Goal: Transaction & Acquisition: Purchase product/service

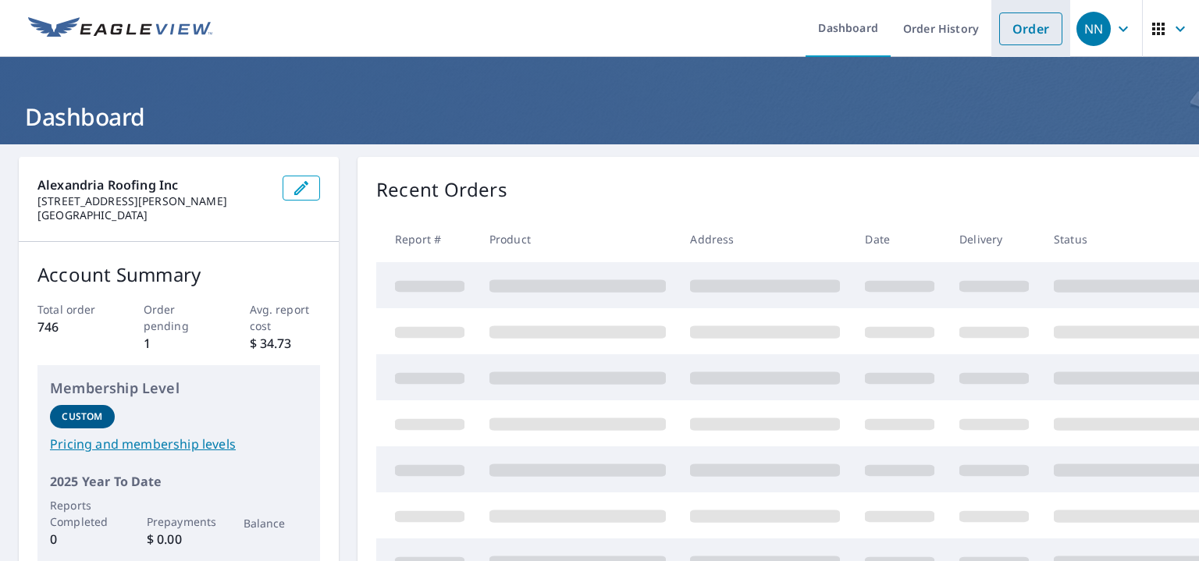
click at [1025, 23] on link "Order" at bounding box center [1030, 28] width 63 height 33
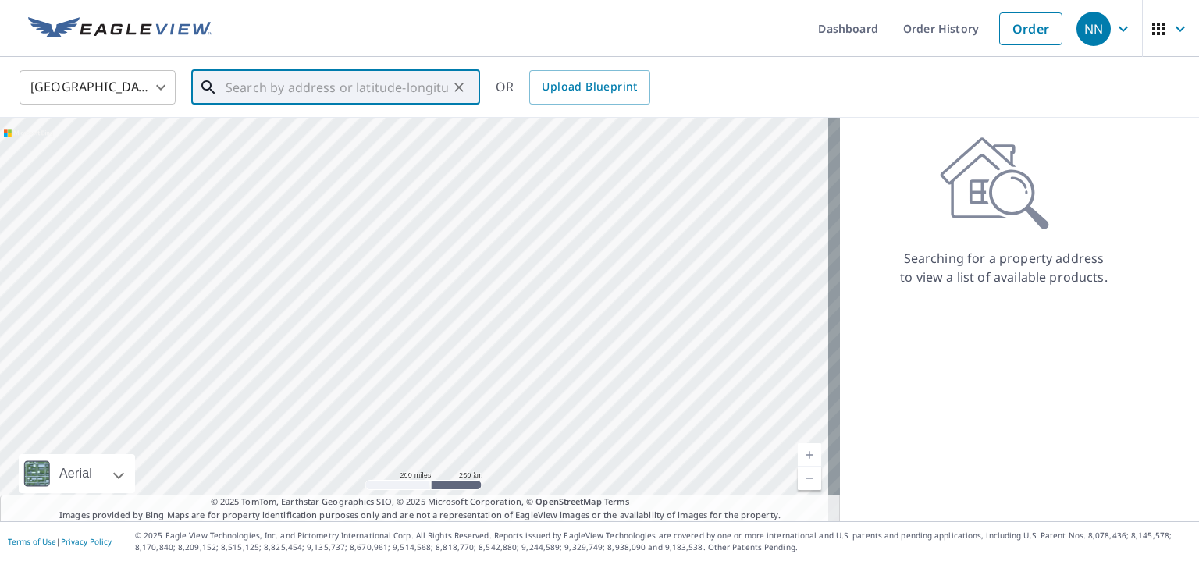
click at [231, 91] on input "text" at bounding box center [337, 88] width 222 height 44
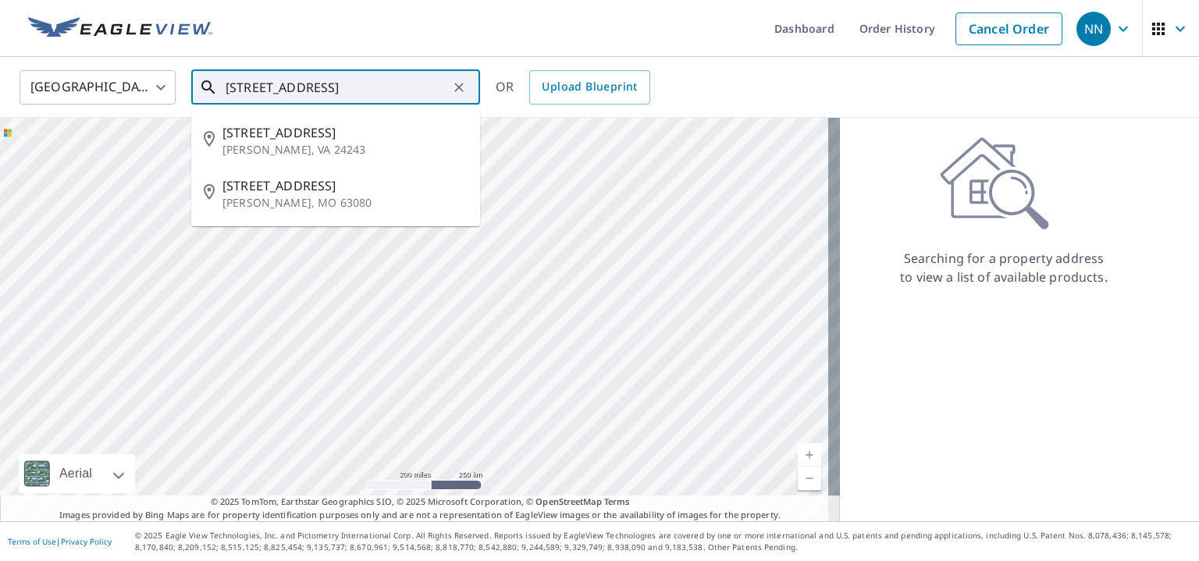
click at [291, 91] on input "[STREET_ADDRESS]" at bounding box center [337, 88] width 222 height 44
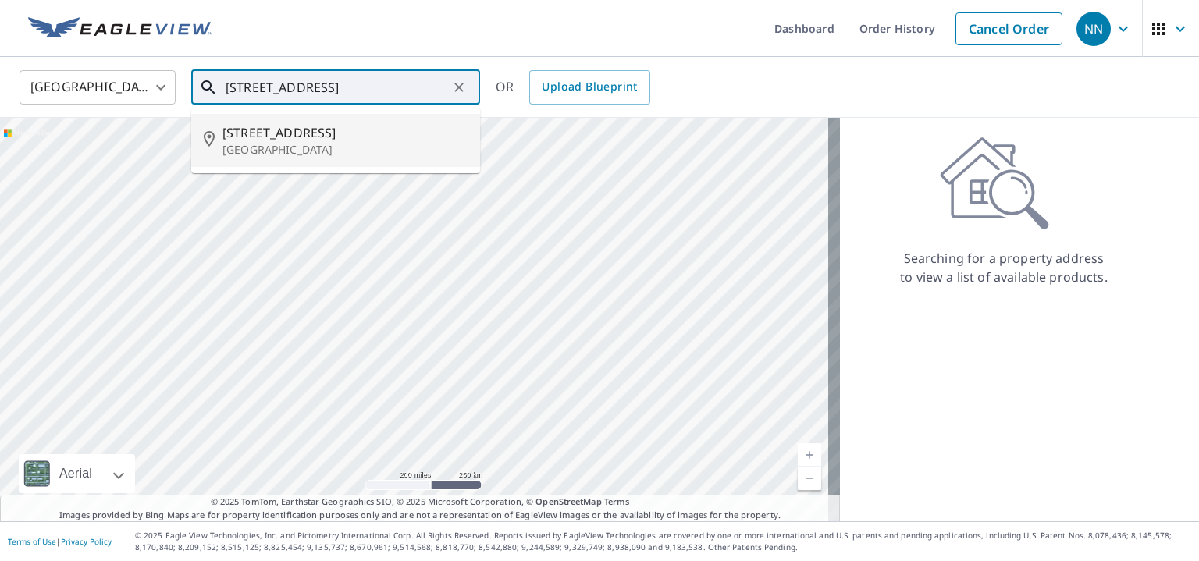
click at [262, 136] on span "[STREET_ADDRESS]" at bounding box center [344, 132] width 245 height 19
type input "[STREET_ADDRESS]"
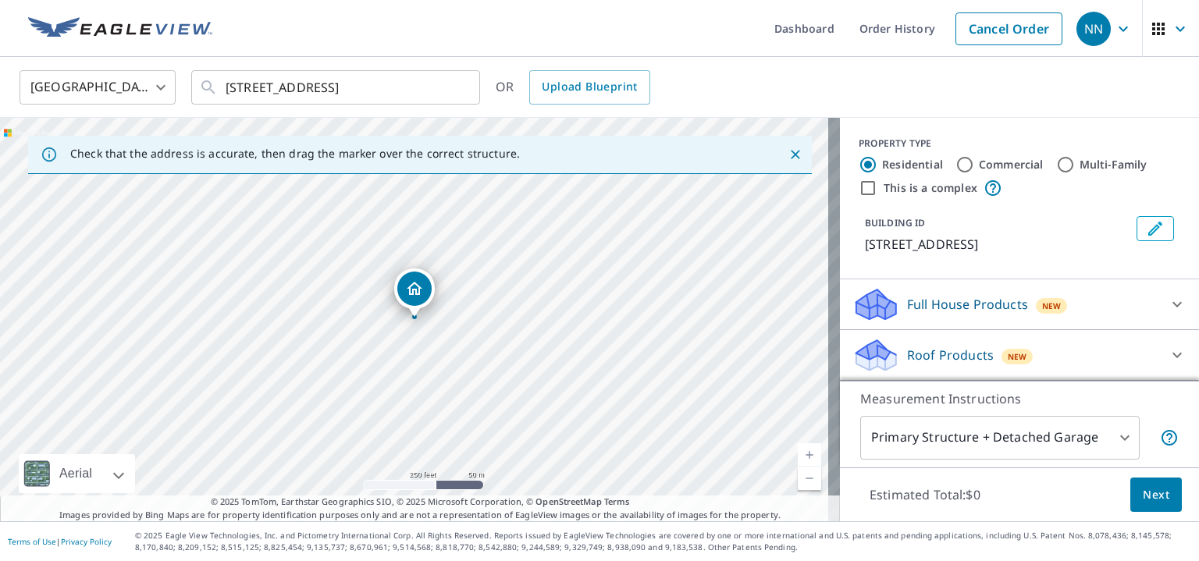
scroll to position [119, 0]
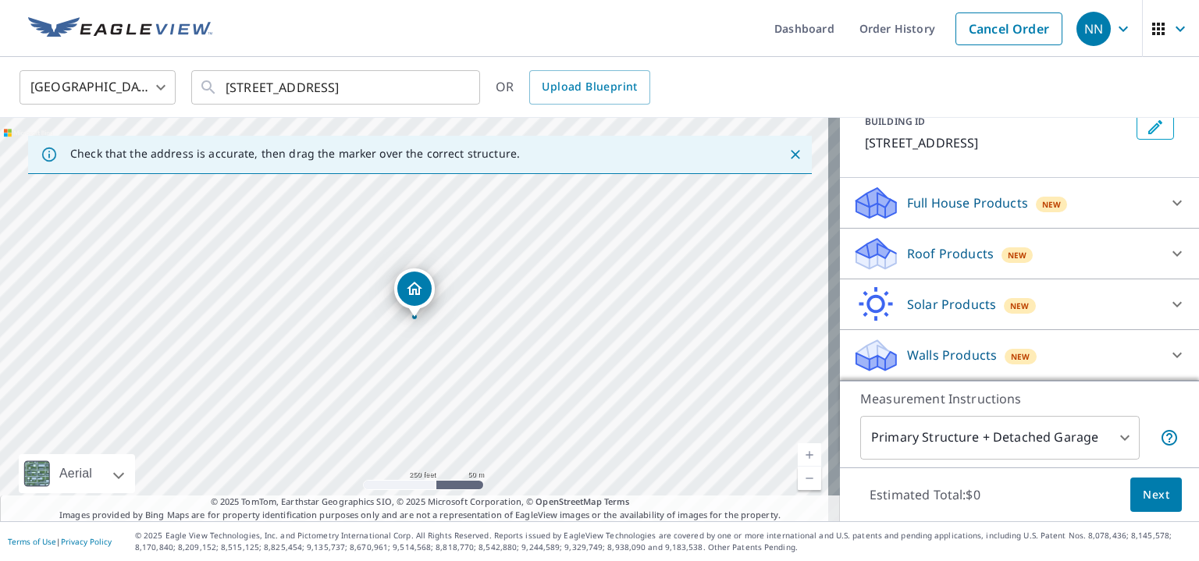
click at [865, 253] on icon at bounding box center [876, 249] width 40 height 20
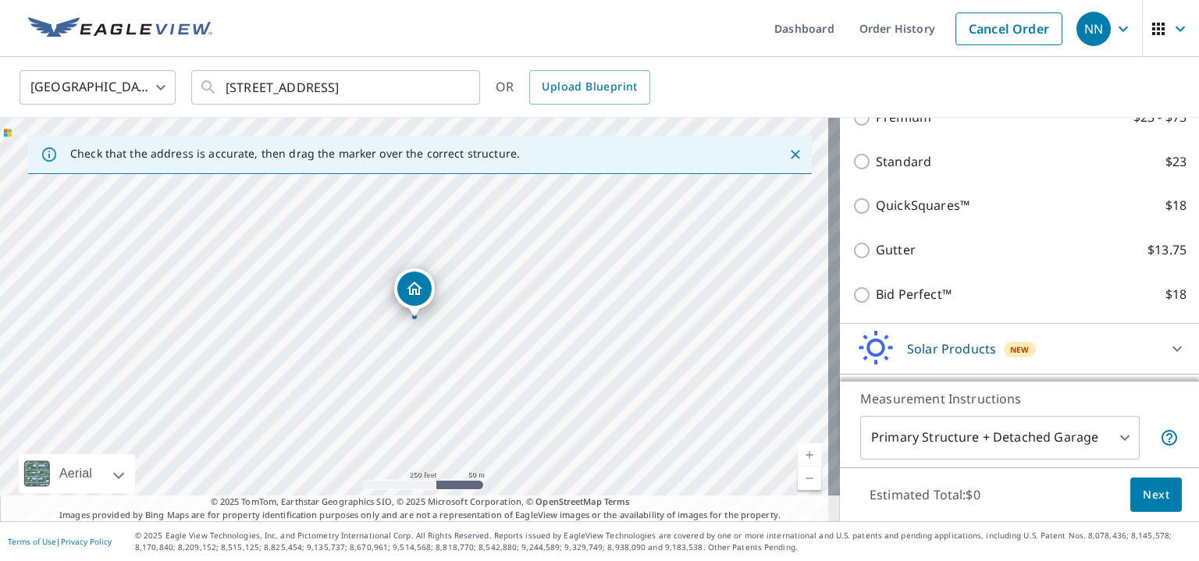
scroll to position [338, 0]
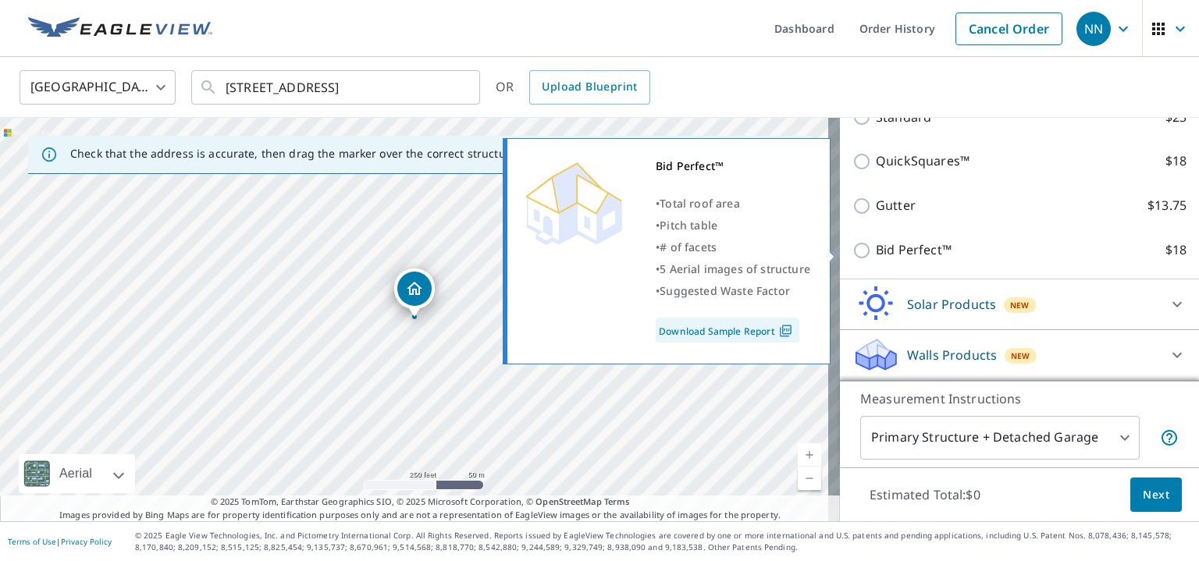
click at [852, 247] on input "Bid Perfect™ $18" at bounding box center [863, 250] width 23 height 19
checkbox input "true"
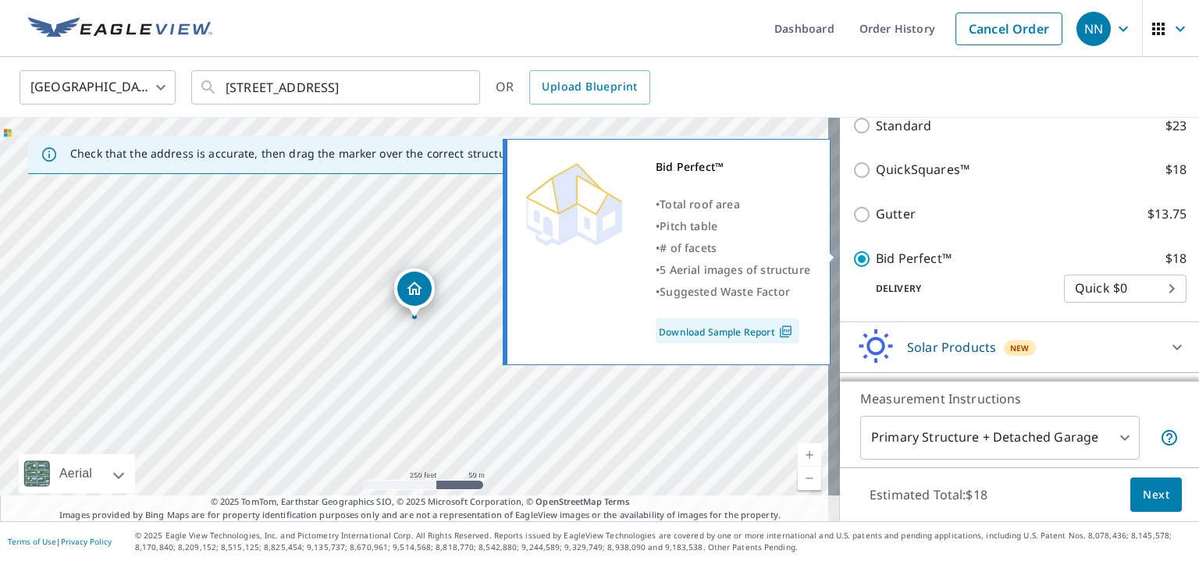
scroll to position [362, 0]
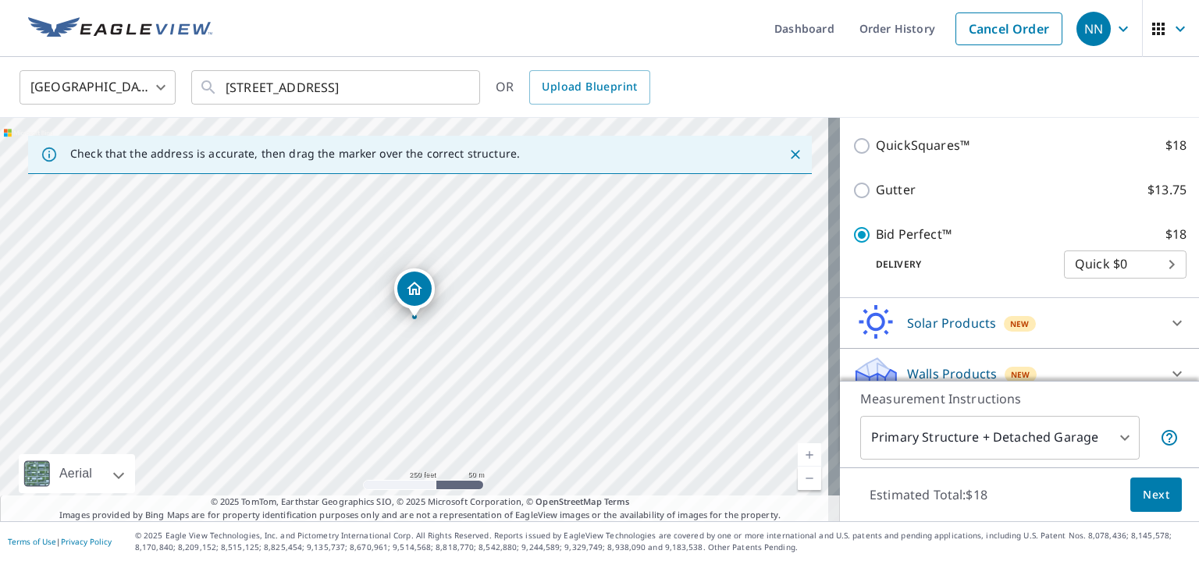
click at [1159, 503] on button "Next" at bounding box center [1156, 495] width 52 height 35
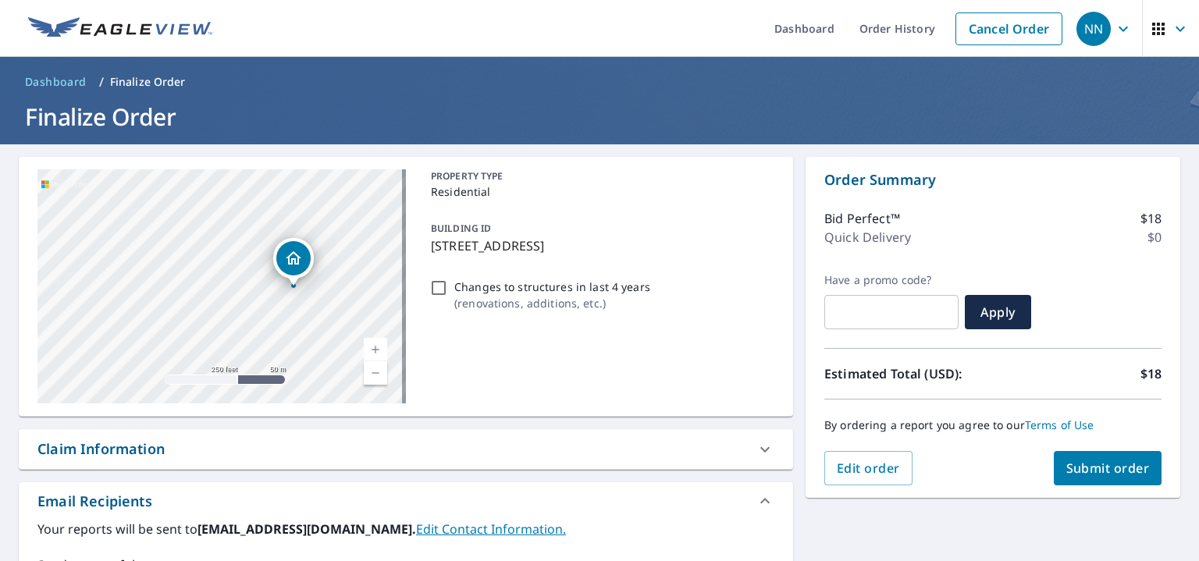
drag, startPoint x: 317, startPoint y: 270, endPoint x: 413, endPoint y: 287, distance: 97.5
click at [413, 287] on div "[STREET_ADDRESS] Aerial Road A standard road map Aerial A detailed look from ab…" at bounding box center [406, 287] width 774 height 260
click at [371, 374] on link "Current Level 17, Zoom Out" at bounding box center [375, 372] width 23 height 23
click at [368, 375] on link "Current Level 16, Zoom Out" at bounding box center [375, 372] width 23 height 23
click at [372, 350] on link "Current Level 15, Zoom In" at bounding box center [375, 349] width 23 height 23
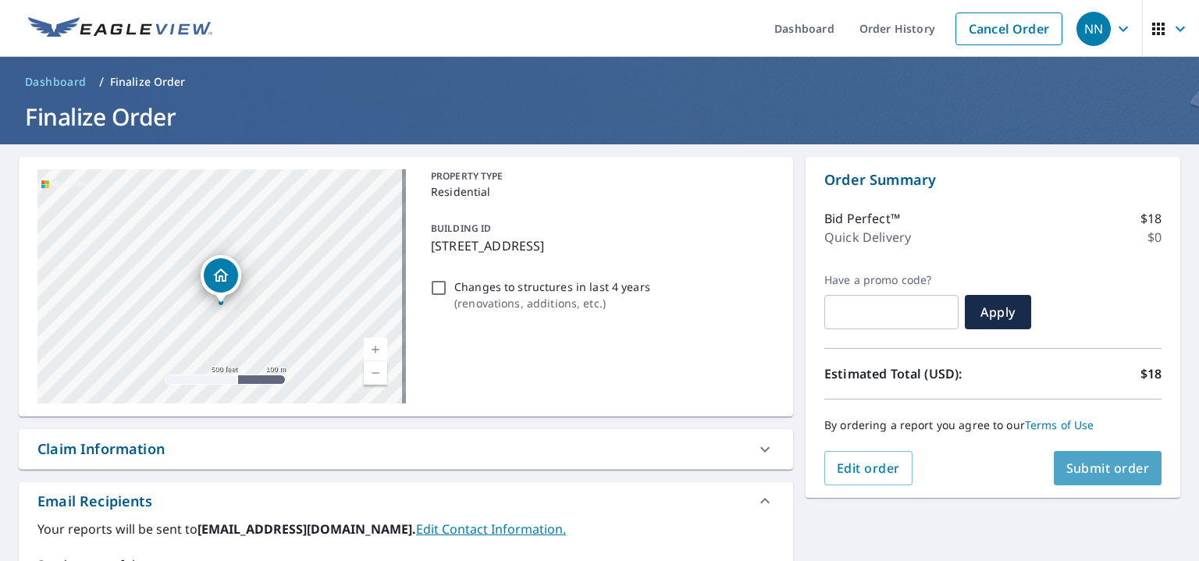
click at [1109, 467] on span "Submit order" at bounding box center [1108, 468] width 84 height 17
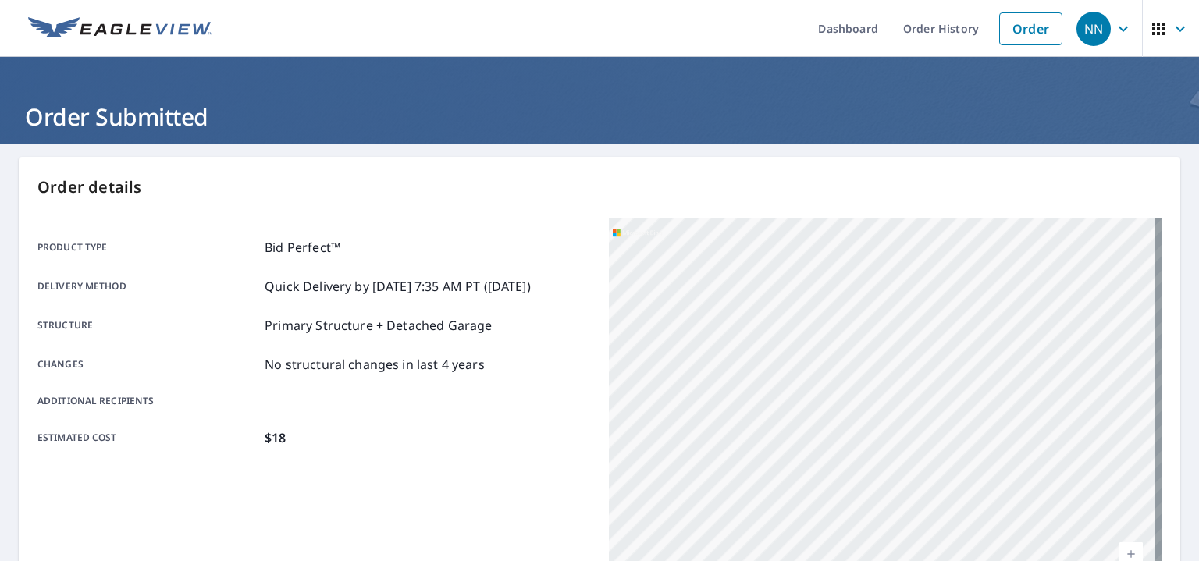
scroll to position [78, 0]
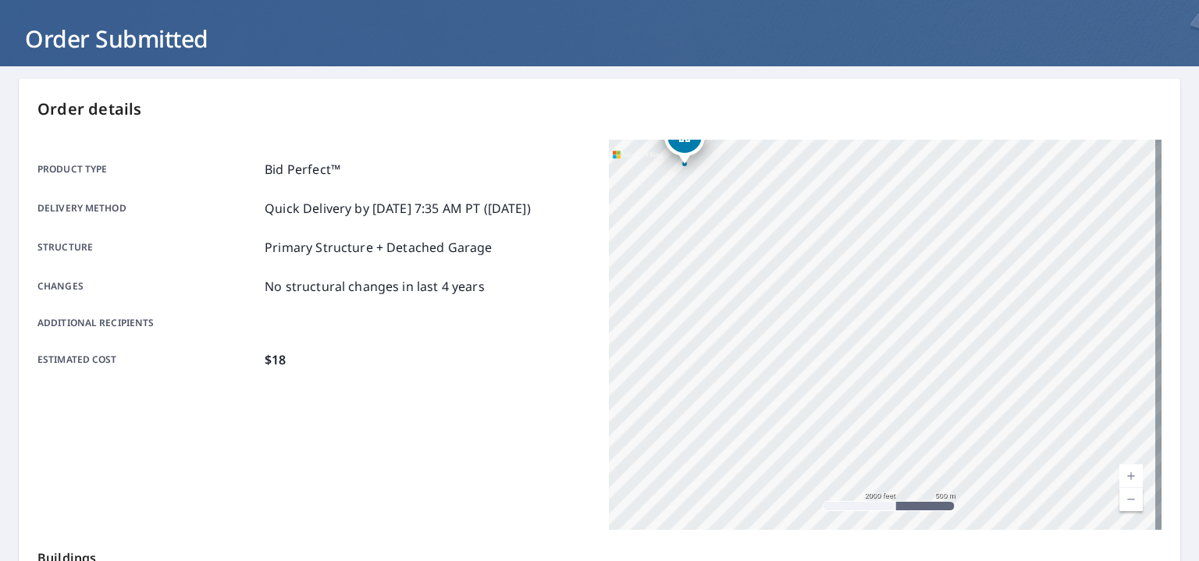
click at [471, 134] on div "Order details Product type Bid Perfect™ Delivery method Quick Delivery by [DATE…" at bounding box center [599, 433] width 1161 height 709
